Goal: Information Seeking & Learning: Check status

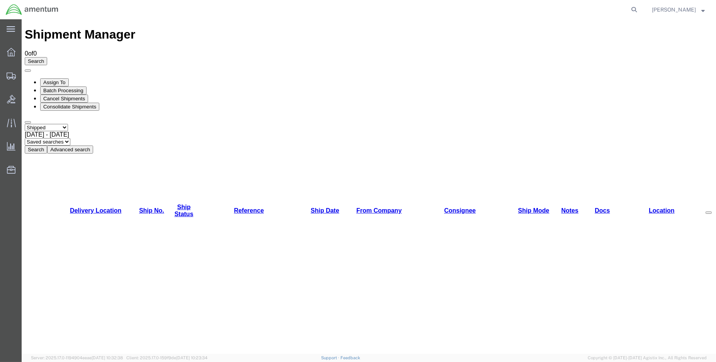
click at [47, 146] on button "Search" at bounding box center [36, 150] width 22 height 8
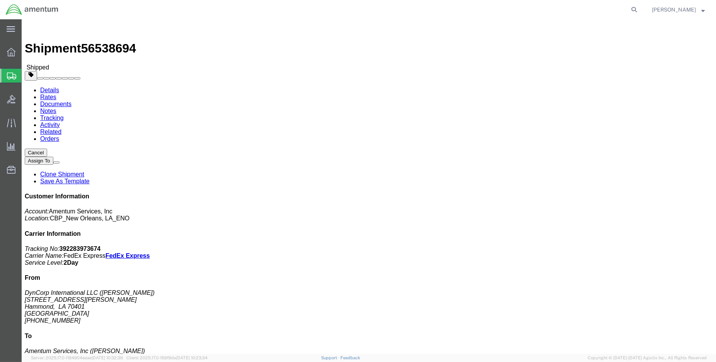
click at [12, 10] on img at bounding box center [31, 10] width 53 height 12
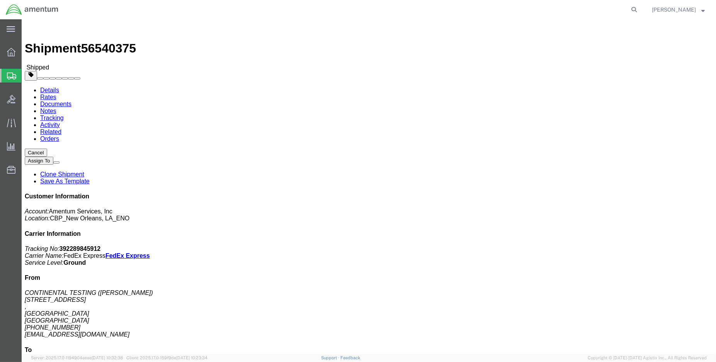
click link "Tracking"
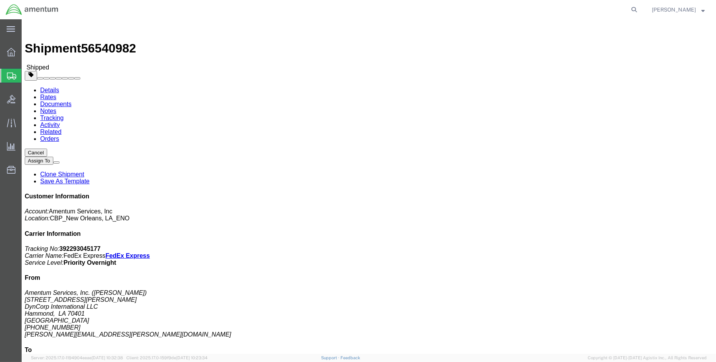
click link "Tracking"
